Goal: Check status

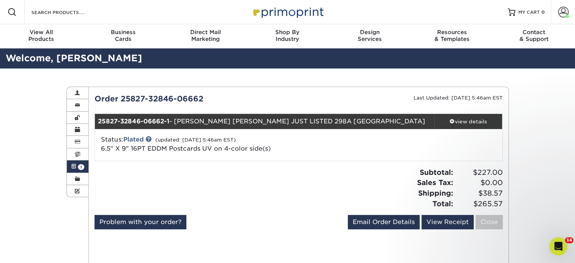
click at [78, 166] on span "1" at bounding box center [81, 167] width 6 height 6
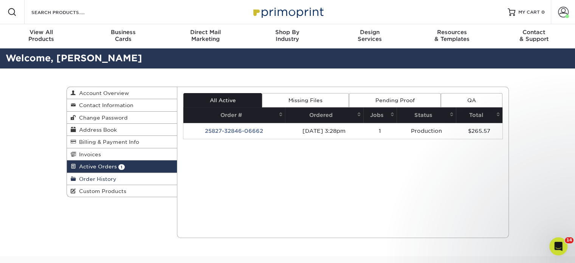
click at [122, 179] on link "Order History" at bounding box center [122, 179] width 110 height 12
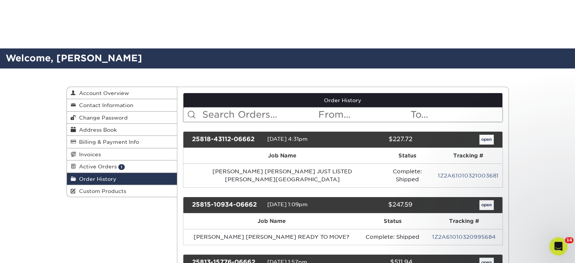
scroll to position [227, 0]
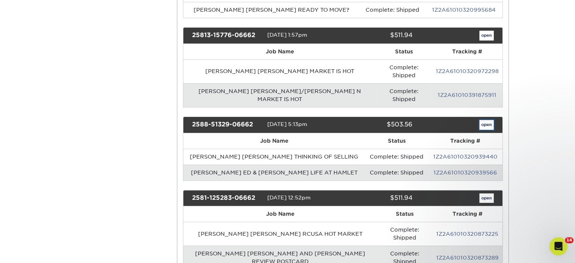
click at [493, 120] on link "open" at bounding box center [486, 125] width 14 height 10
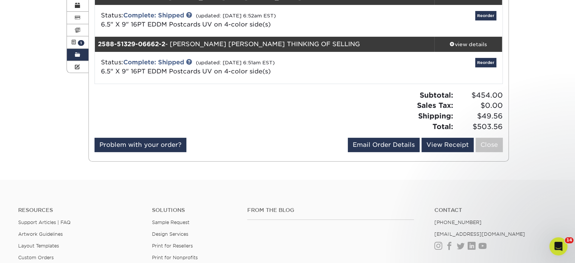
scroll to position [189, 0]
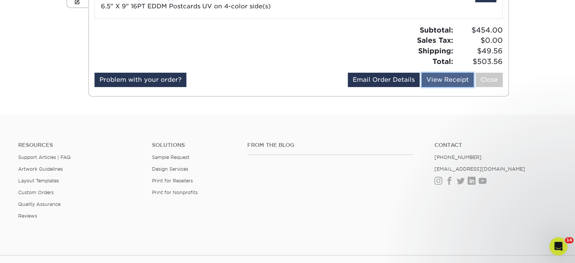
click at [436, 76] on link "View Receipt" at bounding box center [448, 80] width 52 height 14
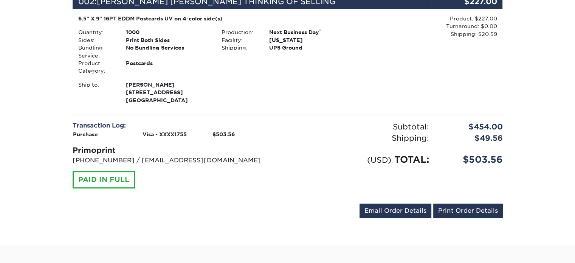
scroll to position [265, 0]
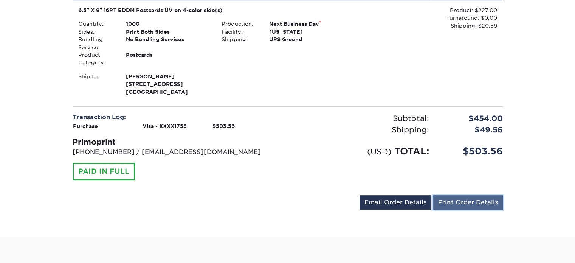
click at [466, 196] on link "Print Order Details" at bounding box center [468, 202] width 70 height 14
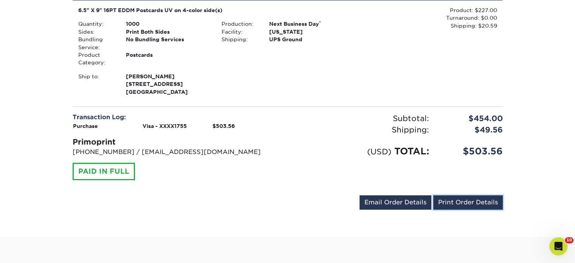
scroll to position [0, 0]
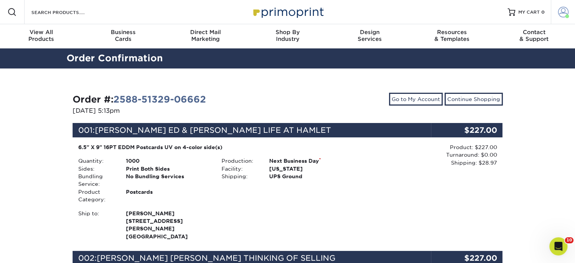
click at [561, 12] on span at bounding box center [563, 12] width 11 height 11
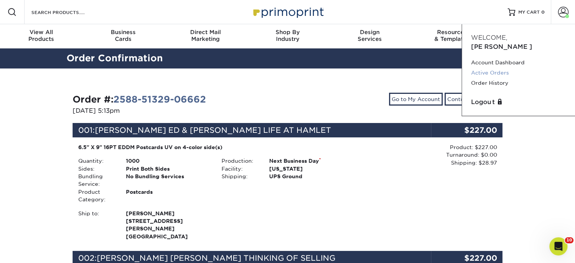
click at [500, 68] on link "Active Orders" at bounding box center [518, 73] width 95 height 10
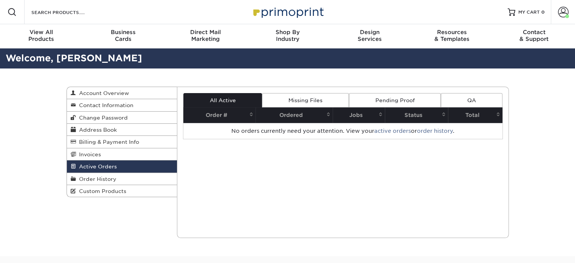
click at [116, 181] on link "Order History" at bounding box center [122, 179] width 110 height 12
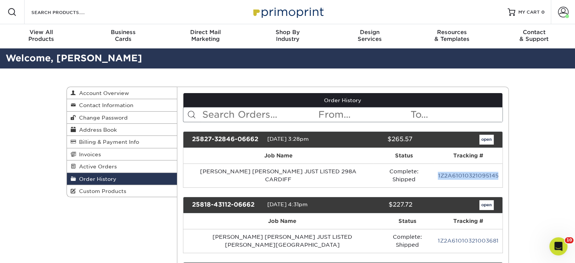
click at [439, 172] on link "1Z2A61010321095145" at bounding box center [468, 175] width 60 height 6
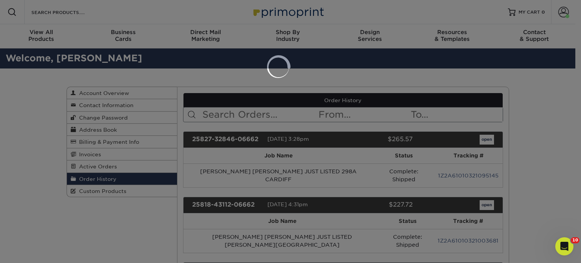
drag, startPoint x: 439, startPoint y: 169, endPoint x: 538, endPoint y: 194, distance: 101.6
click at [538, 194] on div at bounding box center [290, 131] width 581 height 263
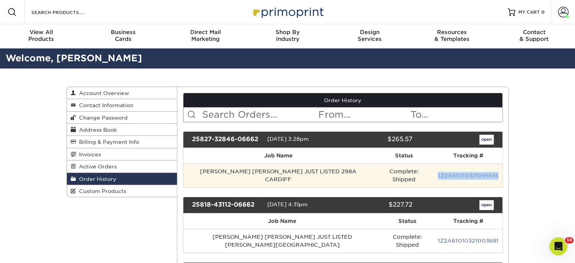
drag, startPoint x: 499, startPoint y: 172, endPoint x: 438, endPoint y: 170, distance: 60.9
click at [438, 170] on td "1Z2A61010321095145" at bounding box center [468, 175] width 68 height 24
copy link "1Z2A61010321095145"
